Goal: Find contact information: Find contact information

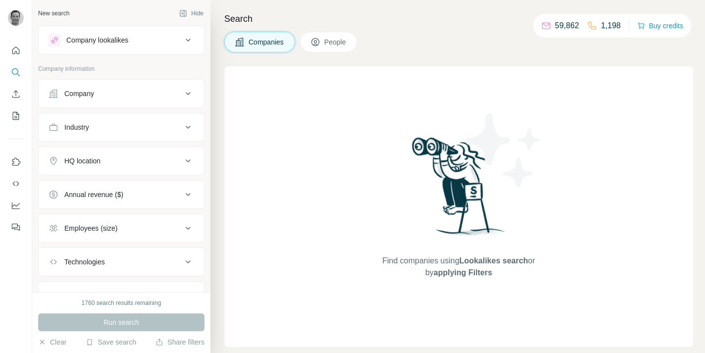
scroll to position [30, 0]
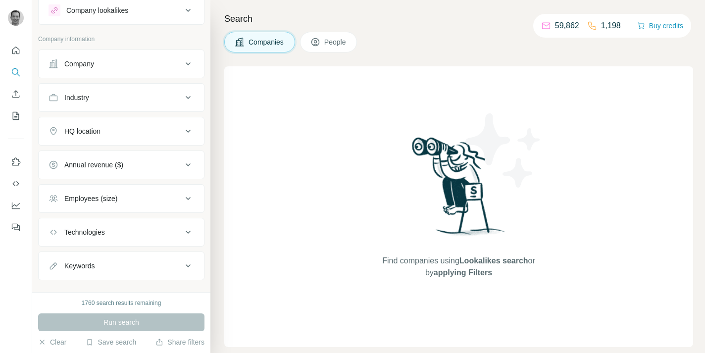
click at [117, 66] on div "Company" at bounding box center [116, 64] width 134 height 10
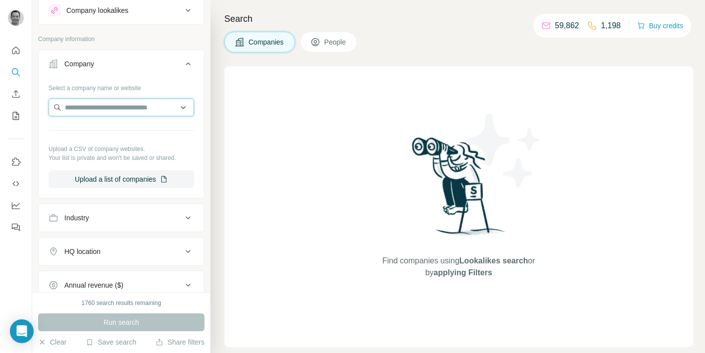
click at [102, 111] on input "text" at bounding box center [122, 108] width 146 height 18
paste input "**********"
type input "**********"
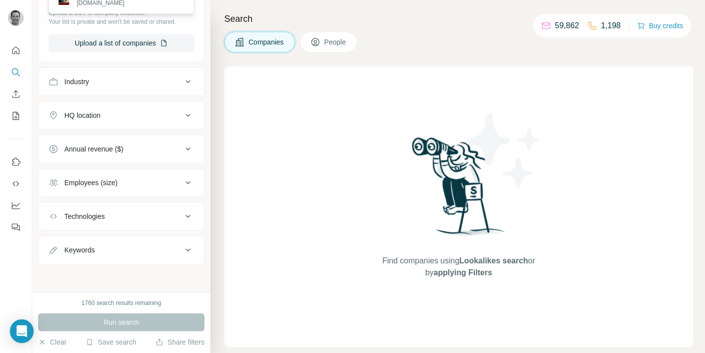
scroll to position [0, 0]
click at [112, 321] on div "Run search" at bounding box center [121, 322] width 166 height 18
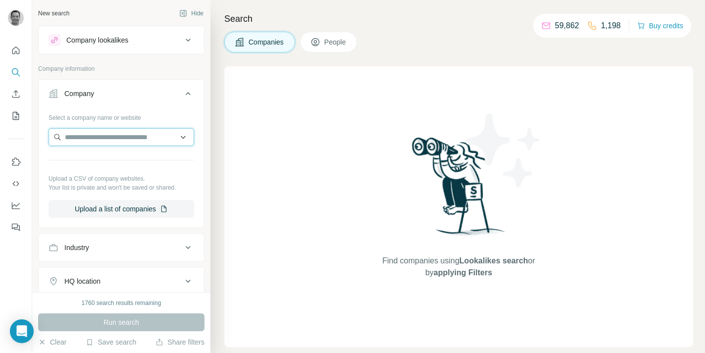
click at [129, 140] on input "text" at bounding box center [122, 137] width 146 height 18
paste input "**********"
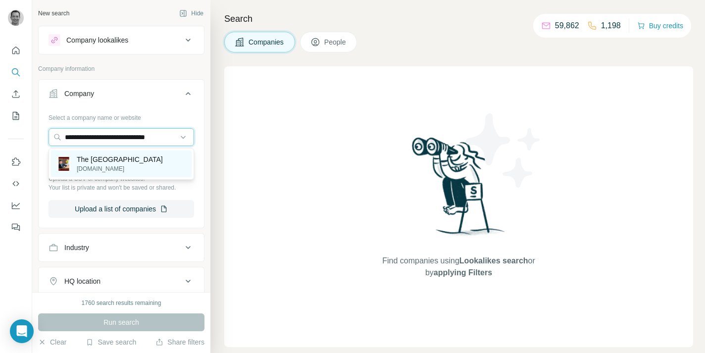
type input "**********"
click at [116, 159] on p "The [GEOGRAPHIC_DATA]" at bounding box center [120, 159] width 86 height 10
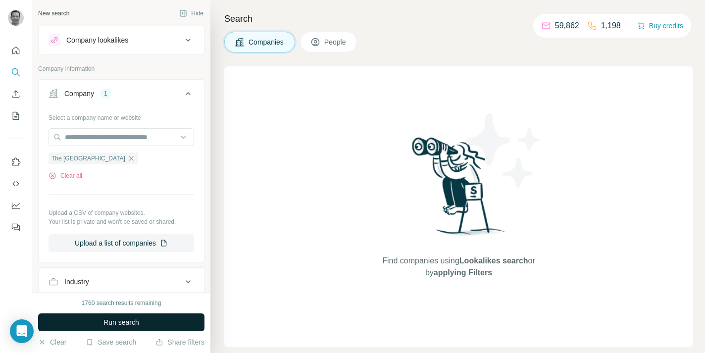
click at [113, 328] on button "Run search" at bounding box center [121, 322] width 166 height 18
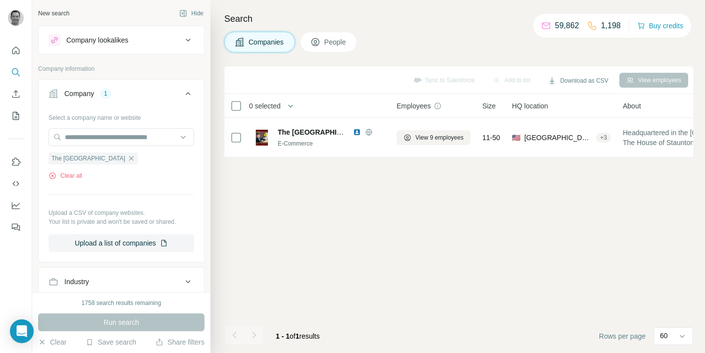
click at [342, 42] on span "People" at bounding box center [335, 42] width 23 height 10
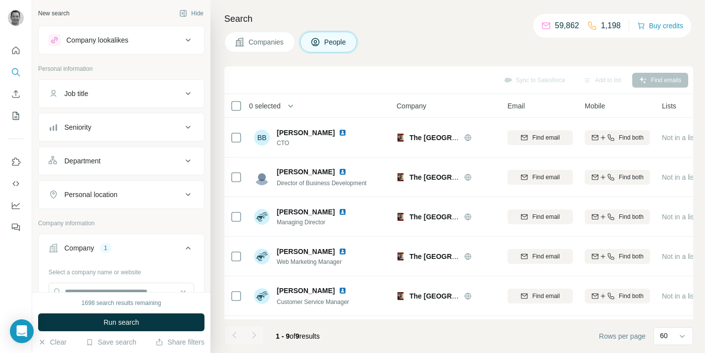
click at [260, 39] on span "Companies" at bounding box center [266, 42] width 36 height 10
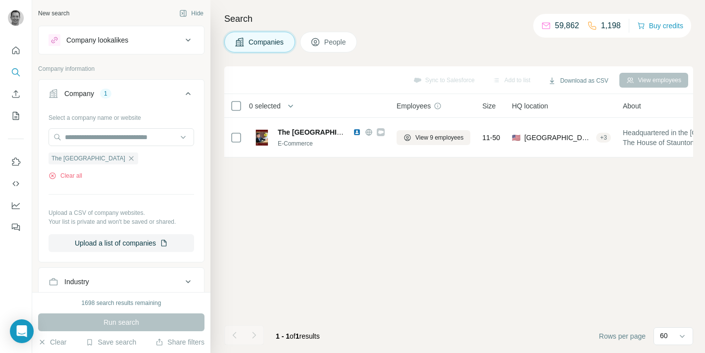
click at [325, 43] on button "People" at bounding box center [328, 42] width 57 height 21
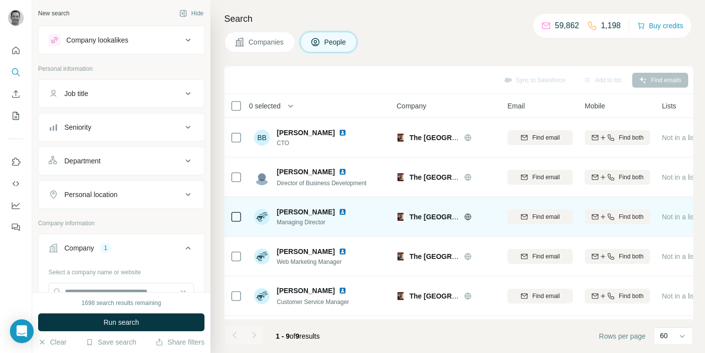
click at [339, 210] on img at bounding box center [343, 212] width 8 height 8
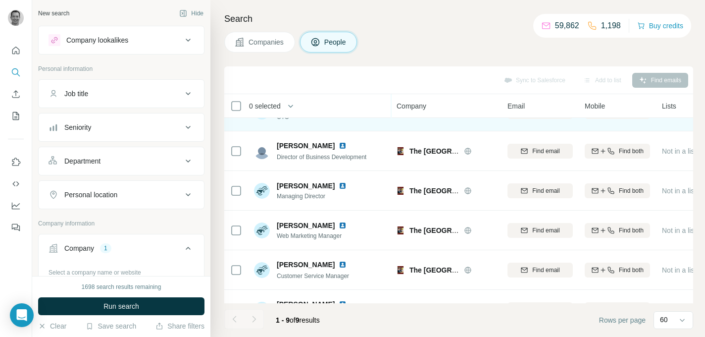
scroll to position [27, 0]
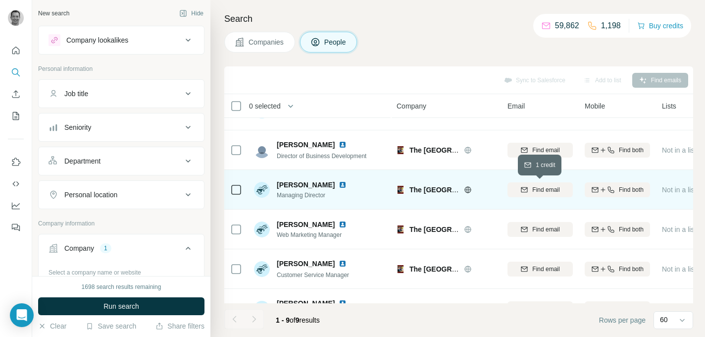
click at [536, 193] on span "Find email" at bounding box center [545, 189] width 27 height 9
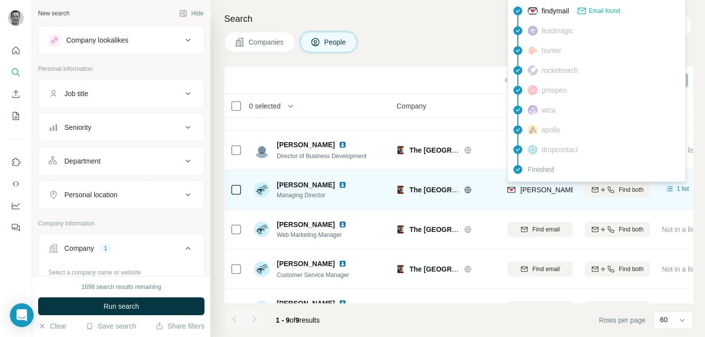
click at [539, 192] on span "[PERSON_NAME][EMAIL_ADDRESS][DOMAIN_NAME]" at bounding box center [607, 190] width 174 height 8
click at [539, 191] on span "[PERSON_NAME][EMAIL_ADDRESS][DOMAIN_NAME]" at bounding box center [607, 190] width 174 height 8
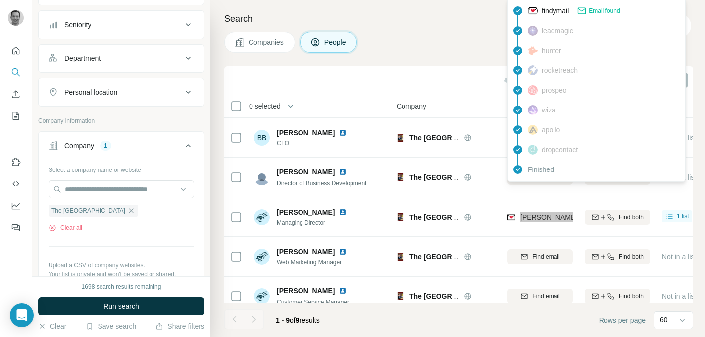
scroll to position [105, 0]
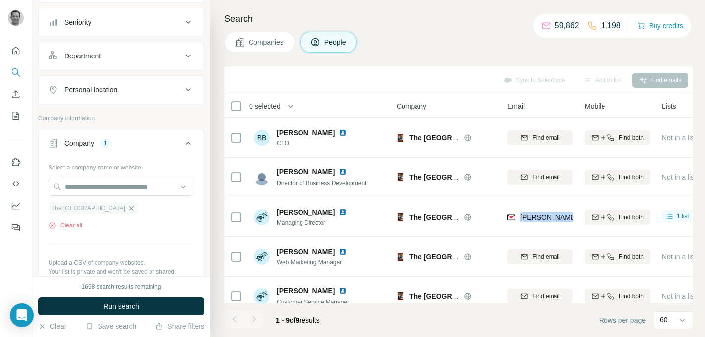
click at [127, 205] on icon "button" at bounding box center [131, 208] width 8 height 8
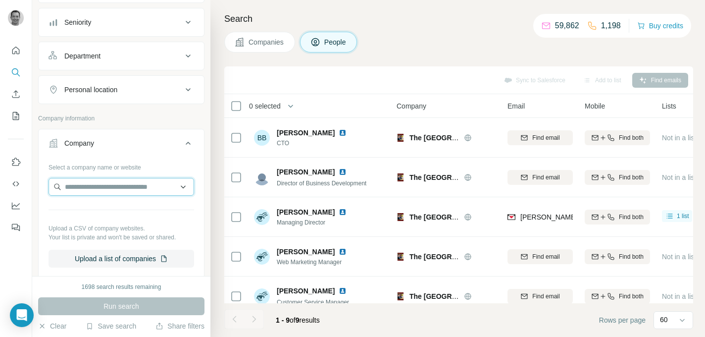
click at [123, 190] on input "text" at bounding box center [122, 187] width 146 height 18
paste input "**********"
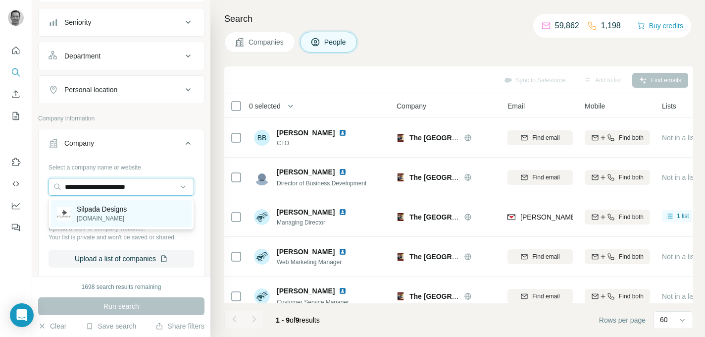
type input "**********"
click at [124, 212] on p "Silpada Designs" at bounding box center [102, 209] width 50 height 10
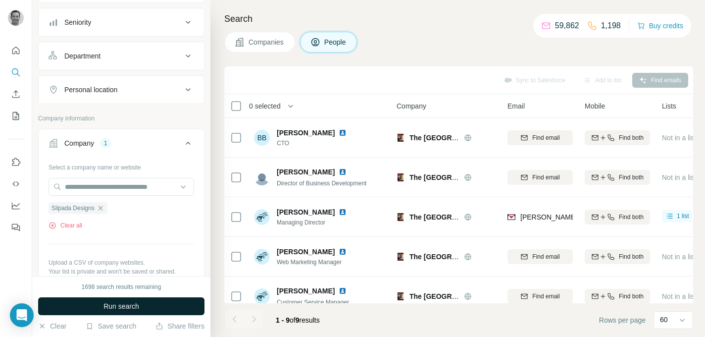
click at [121, 305] on span "Run search" at bounding box center [121, 306] width 36 height 10
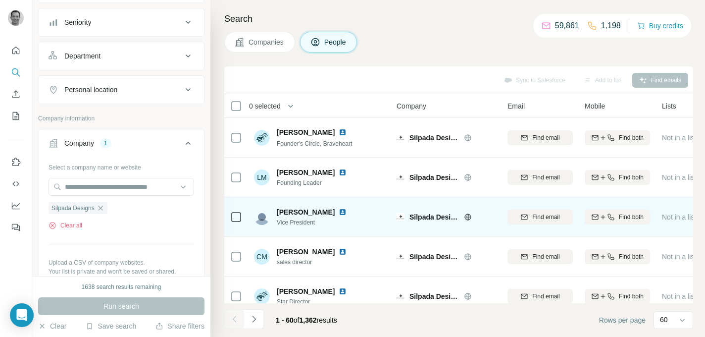
click at [346, 213] on img at bounding box center [343, 212] width 8 height 8
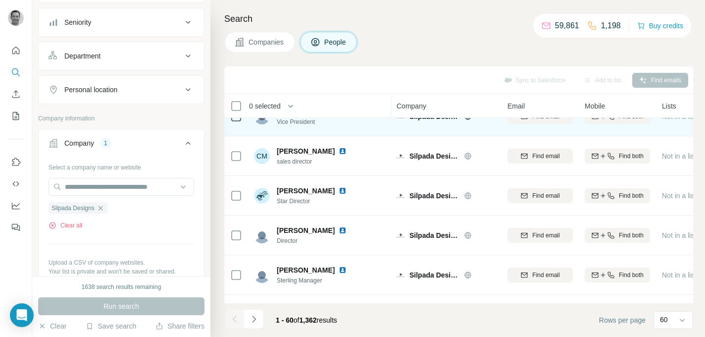
scroll to position [102, 0]
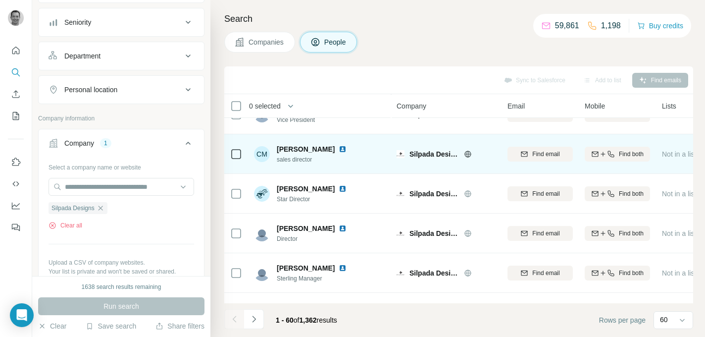
click at [339, 149] on img at bounding box center [343, 149] width 8 height 8
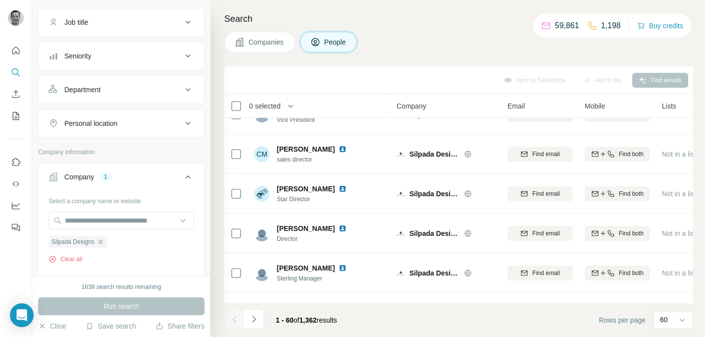
scroll to position [89, 0]
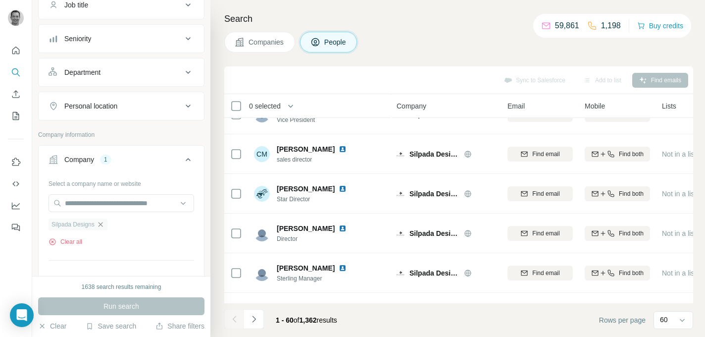
click at [103, 223] on icon "button" at bounding box center [101, 224] width 8 height 8
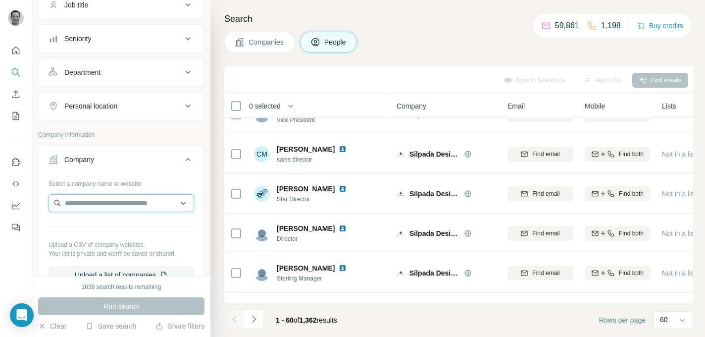
click at [107, 207] on input "text" at bounding box center [122, 203] width 146 height 18
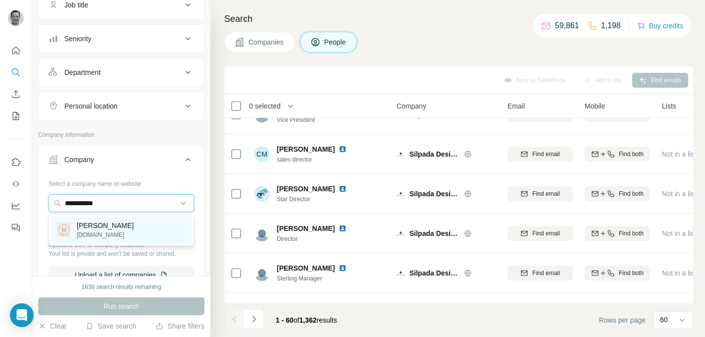
type input "**********"
click at [106, 237] on p "[DOMAIN_NAME]" at bounding box center [105, 234] width 57 height 9
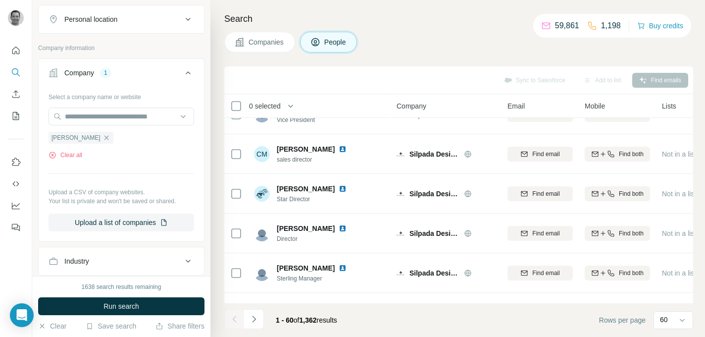
scroll to position [176, 0]
click at [114, 305] on span "Run search" at bounding box center [121, 306] width 36 height 10
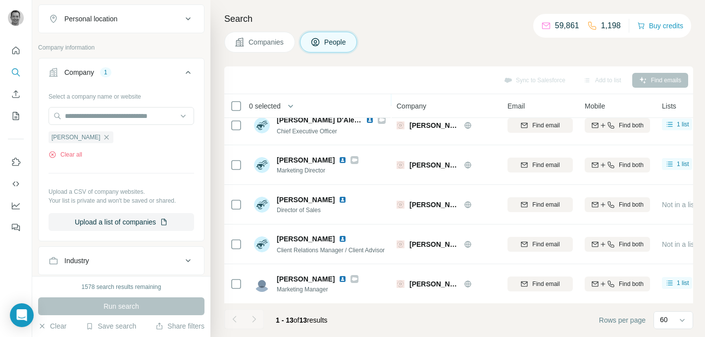
scroll to position [90, 0]
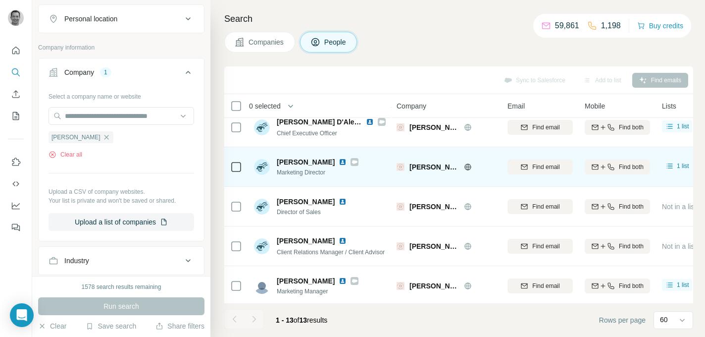
click at [465, 168] on icon at bounding box center [468, 167] width 8 height 8
click at [466, 168] on icon at bounding box center [468, 167] width 8 height 8
click at [550, 166] on span "Find email" at bounding box center [545, 166] width 27 height 9
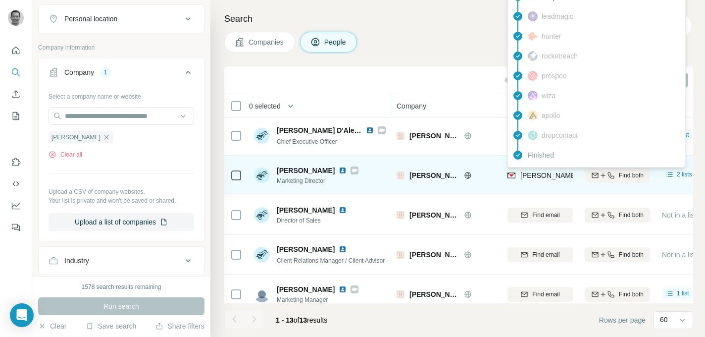
scroll to position [95, 0]
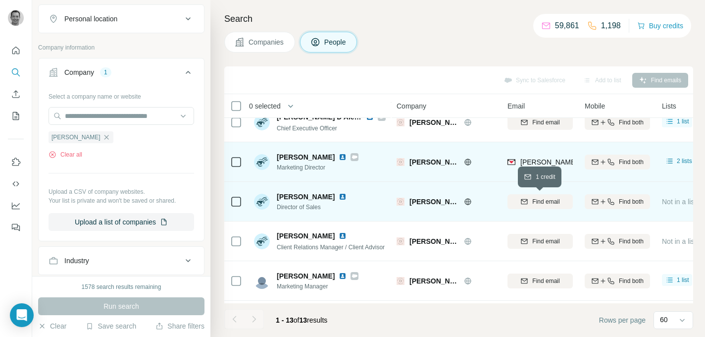
click at [546, 202] on span "Find email" at bounding box center [545, 201] width 27 height 9
click at [551, 201] on span "[PERSON_NAME][EMAIL_ADDRESS][DOMAIN_NAME]" at bounding box center [607, 202] width 174 height 8
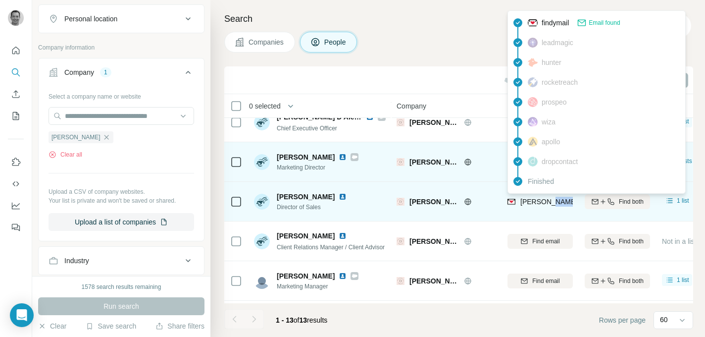
click at [551, 201] on span "[PERSON_NAME][EMAIL_ADDRESS][DOMAIN_NAME]" at bounding box center [607, 202] width 174 height 8
copy tr "[PERSON_NAME][EMAIL_ADDRESS][DOMAIN_NAME]"
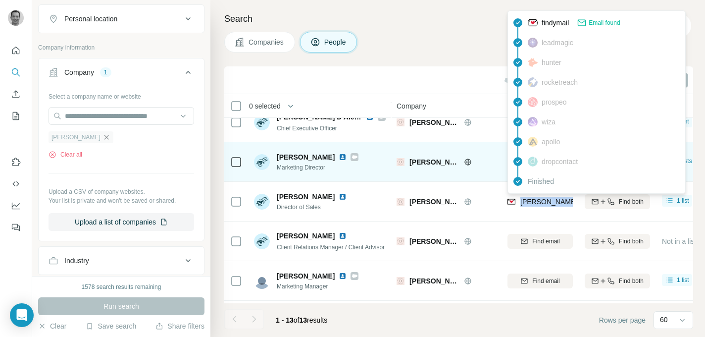
click at [102, 136] on icon "button" at bounding box center [106, 137] width 8 height 8
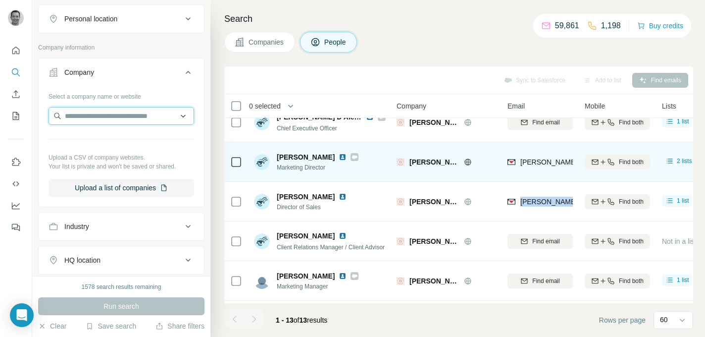
click at [104, 119] on input "text" at bounding box center [122, 116] width 146 height 18
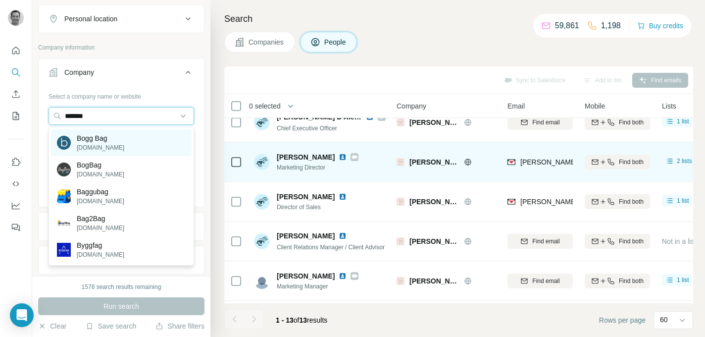
type input "*******"
click at [99, 141] on p "Bogg Bag" at bounding box center [101, 138] width 48 height 10
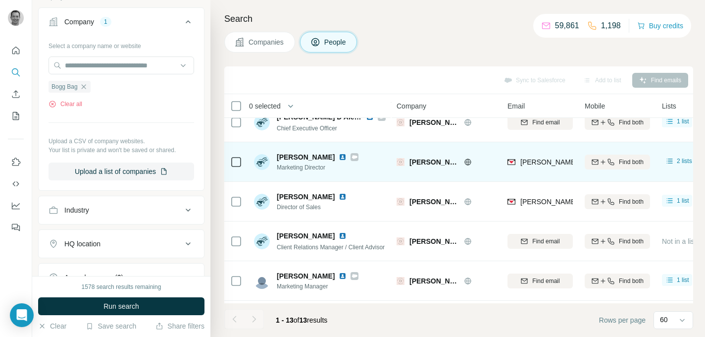
scroll to position [239, 0]
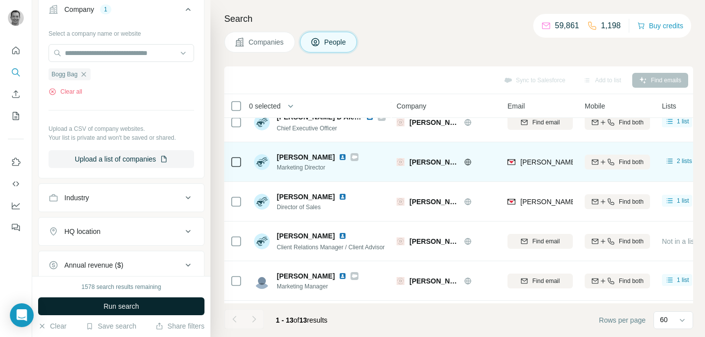
click at [128, 303] on span "Run search" at bounding box center [121, 306] width 36 height 10
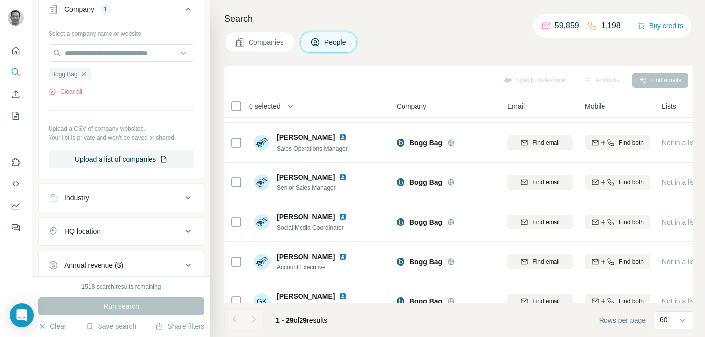
scroll to position [0, 0]
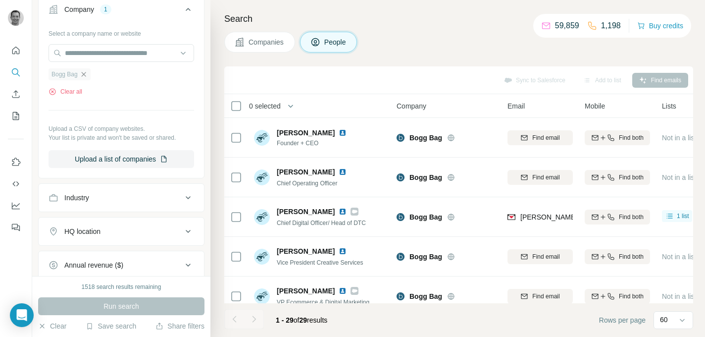
click at [88, 75] on icon "button" at bounding box center [84, 74] width 8 height 8
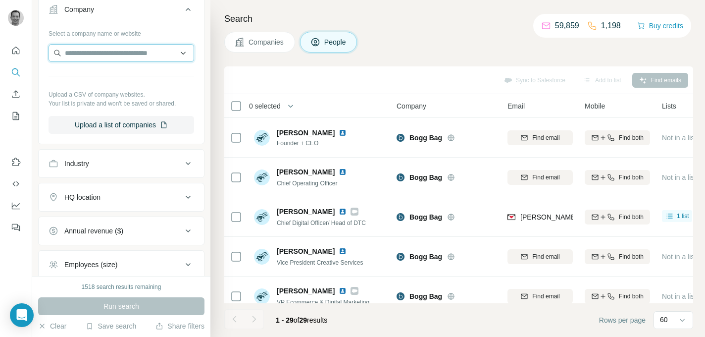
click at [92, 53] on input "text" at bounding box center [122, 53] width 146 height 18
type input "**********"
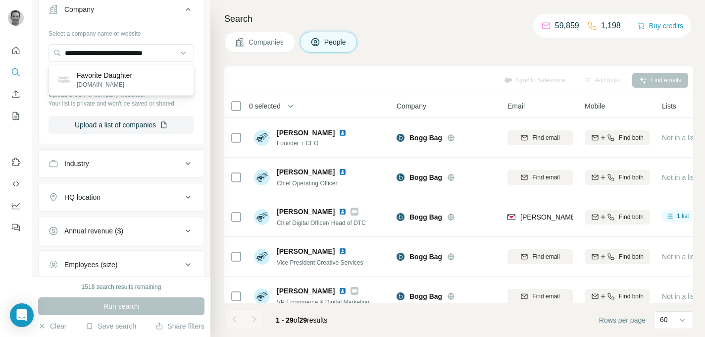
click at [124, 79] on p "Favorite Daughter" at bounding box center [104, 75] width 55 height 10
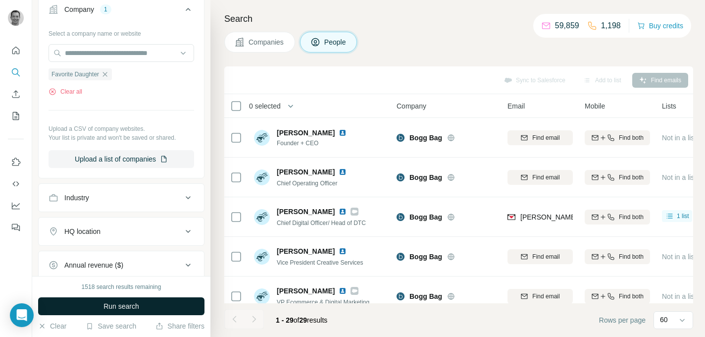
click at [108, 308] on span "Run search" at bounding box center [121, 306] width 36 height 10
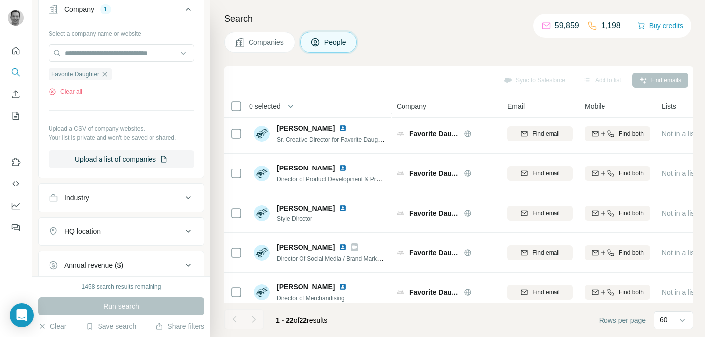
scroll to position [44, 0]
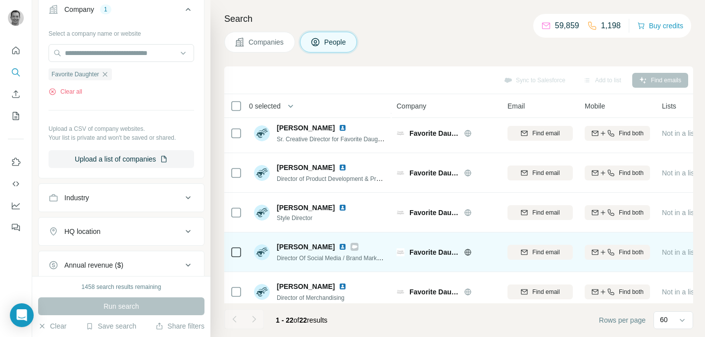
click at [467, 252] on icon at bounding box center [468, 252] width 8 height 8
click at [532, 256] on button "Find email" at bounding box center [539, 252] width 65 height 15
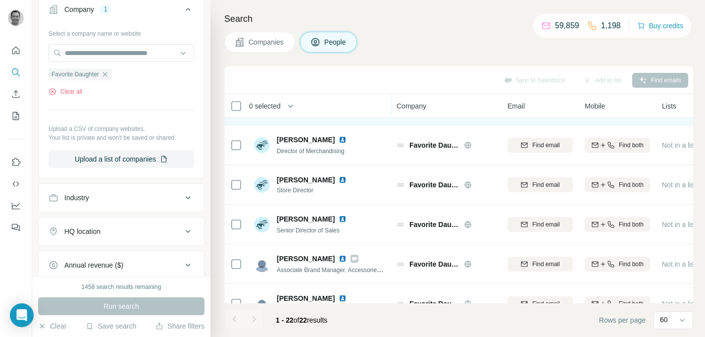
scroll to position [191, 0]
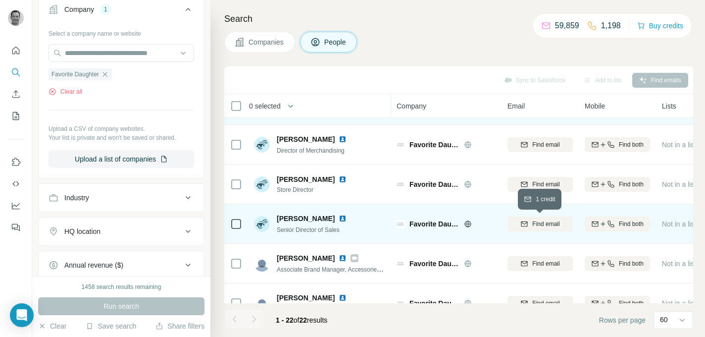
click at [540, 224] on span "Find email" at bounding box center [545, 223] width 27 height 9
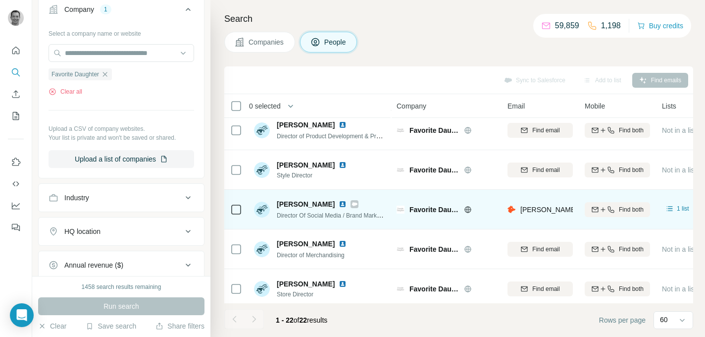
scroll to position [86, 0]
click at [548, 208] on span "[PERSON_NAME][EMAIL_ADDRESS][DOMAIN_NAME]" at bounding box center [607, 210] width 174 height 8
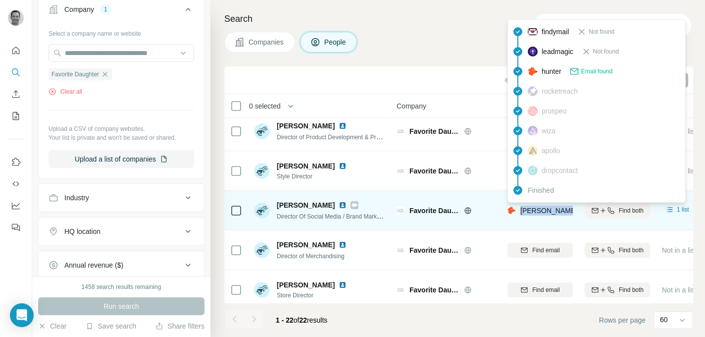
click at [548, 208] on span "[PERSON_NAME][EMAIL_ADDRESS][DOMAIN_NAME]" at bounding box center [607, 210] width 174 height 8
copy tr "[PERSON_NAME][EMAIL_ADDRESS][DOMAIN_NAME]"
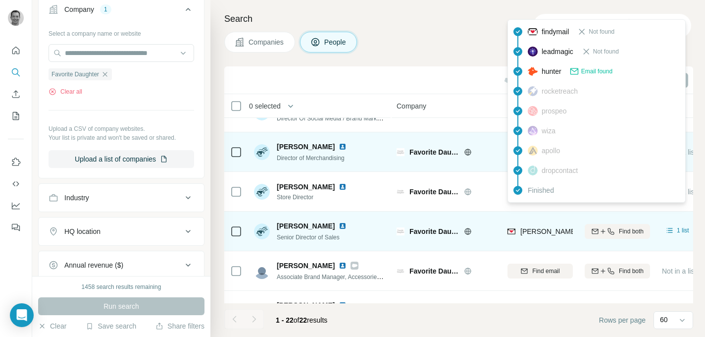
scroll to position [172, 0]
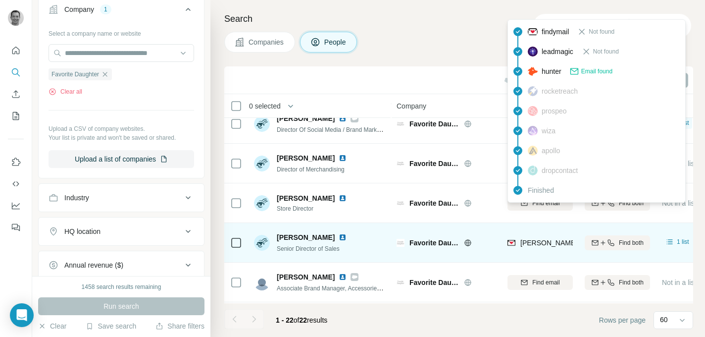
click at [526, 244] on span "[PERSON_NAME][EMAIL_ADDRESS][DOMAIN_NAME]" at bounding box center [607, 243] width 174 height 8
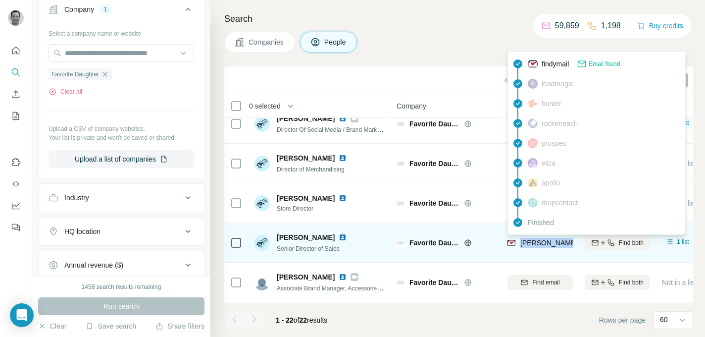
click at [526, 244] on span "[PERSON_NAME][EMAIL_ADDRESS][DOMAIN_NAME]" at bounding box center [607, 243] width 174 height 8
copy tr "[PERSON_NAME][EMAIL_ADDRESS][DOMAIN_NAME]"
